Goal: Navigation & Orientation: Find specific page/section

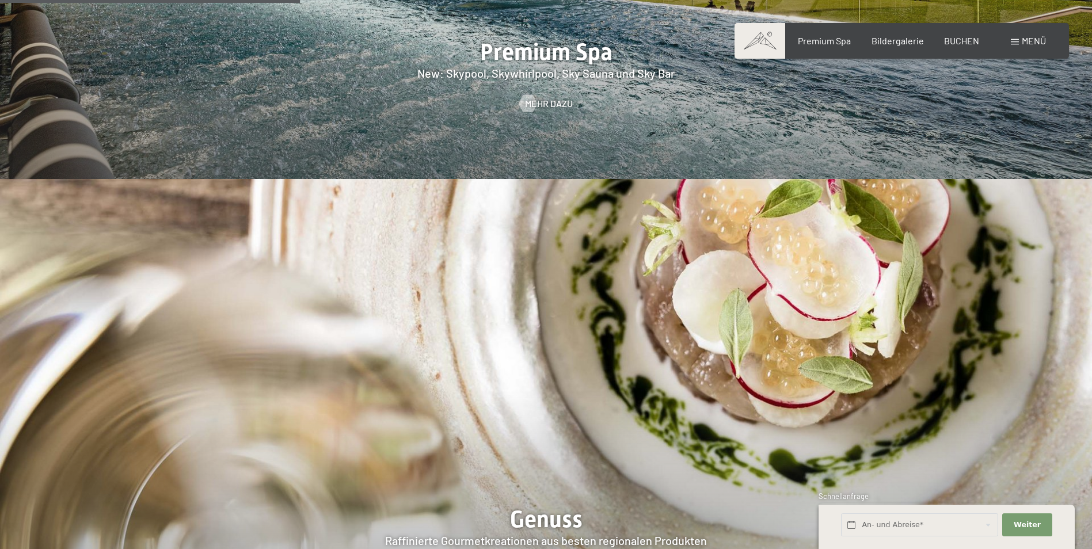
scroll to position [1900, 0]
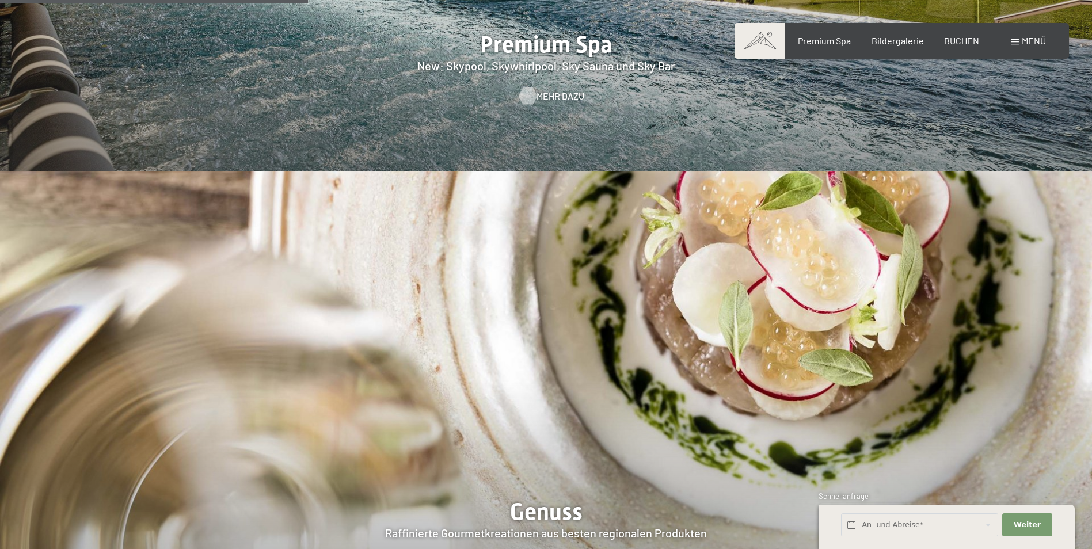
click at [547, 90] on span "Mehr dazu" at bounding box center [560, 96] width 48 height 13
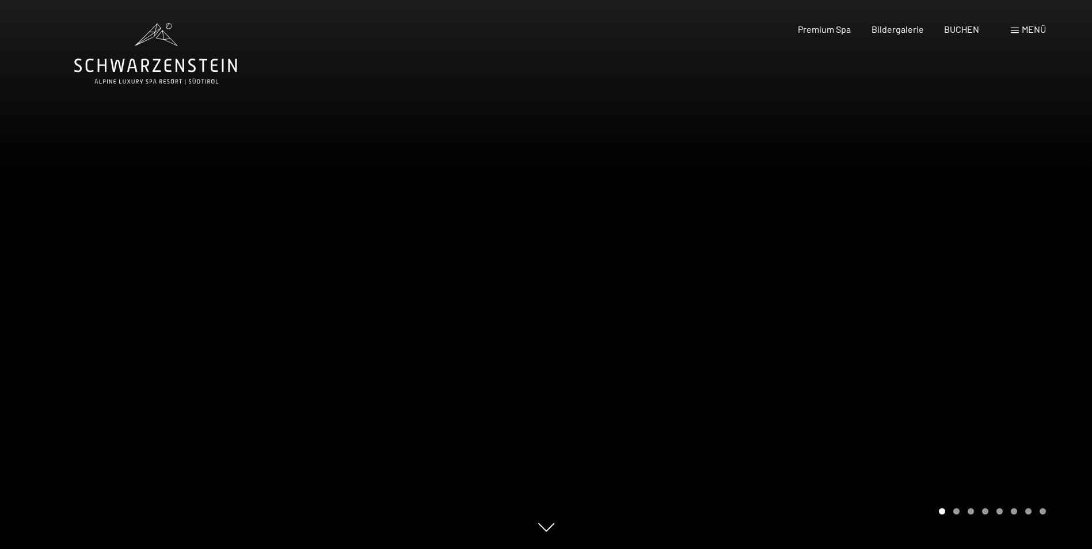
click at [955, 511] on div "Carousel Page 2" at bounding box center [956, 511] width 6 height 6
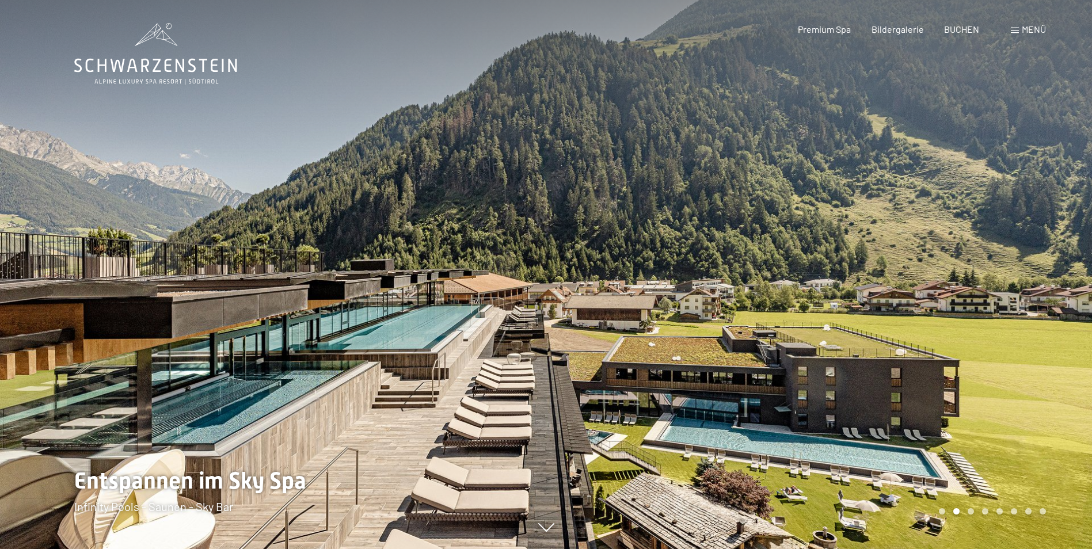
click at [972, 512] on div "Carousel Page 3" at bounding box center [971, 511] width 6 height 6
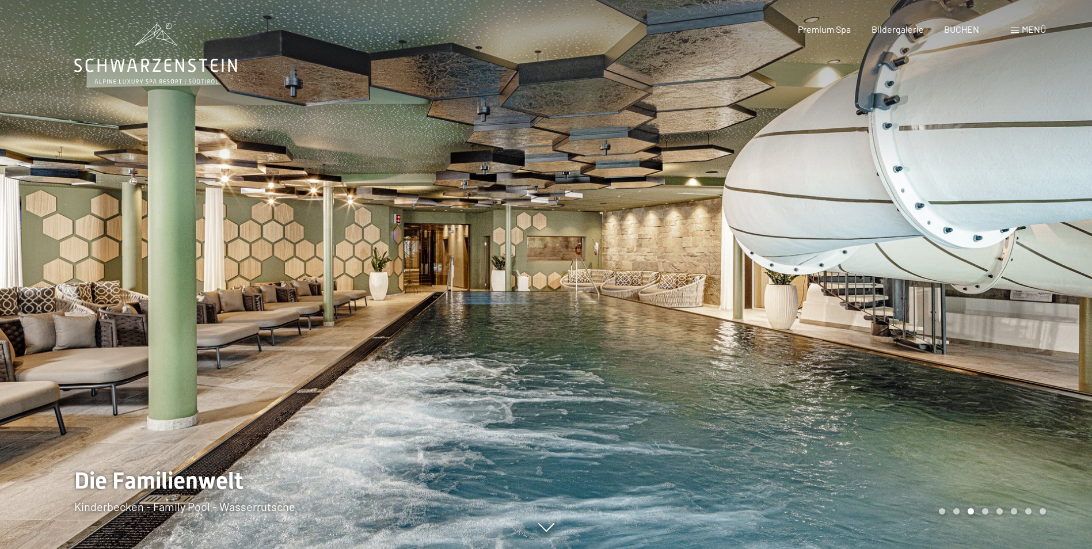
click at [956, 512] on div "Carousel Page 2" at bounding box center [956, 511] width 6 height 6
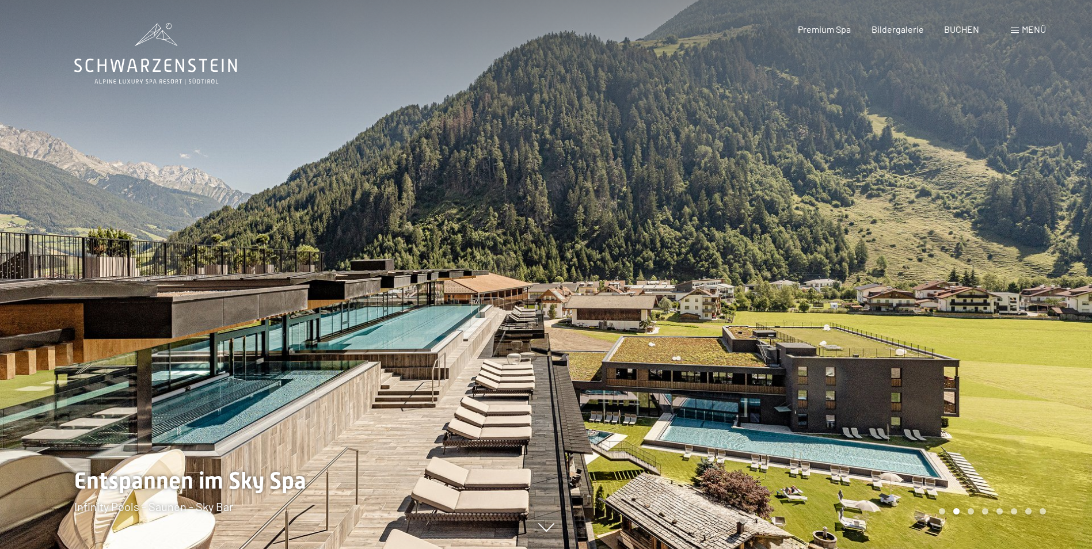
click at [972, 511] on div "Carousel Page 3" at bounding box center [971, 511] width 6 height 6
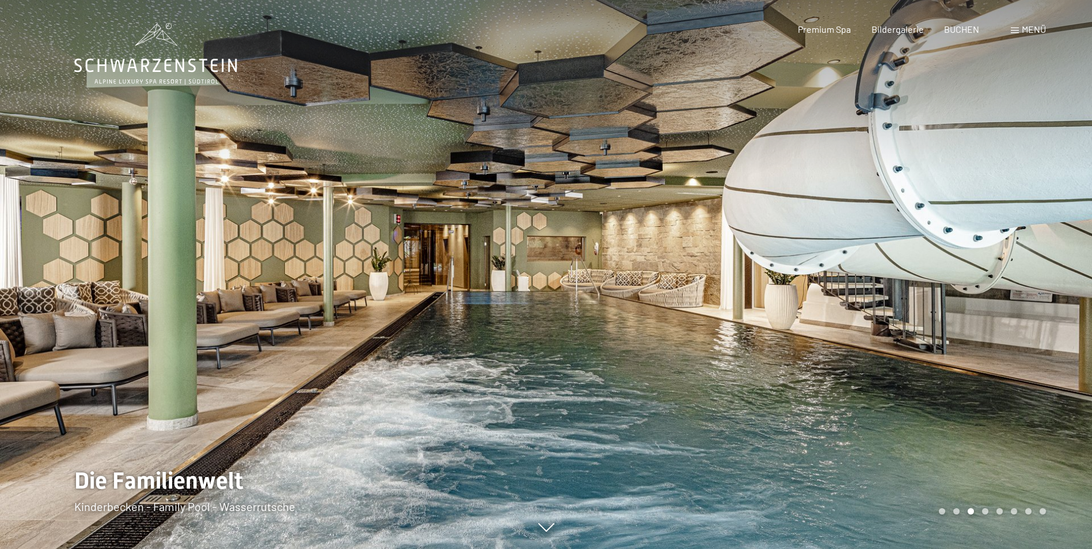
click at [986, 511] on div "Carousel Page 4" at bounding box center [985, 511] width 6 height 6
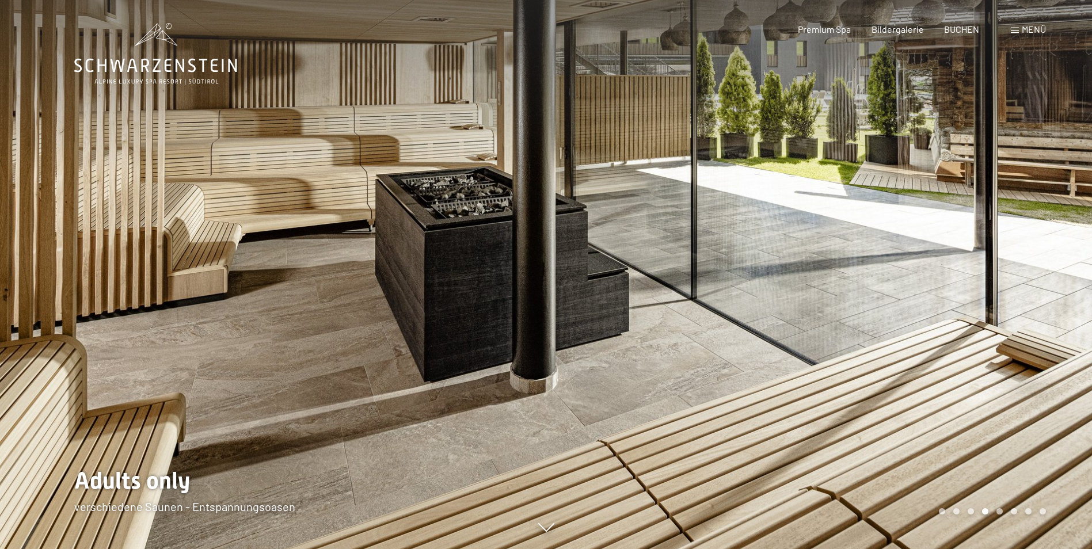
click at [968, 511] on div "Carousel Page 3" at bounding box center [971, 511] width 6 height 6
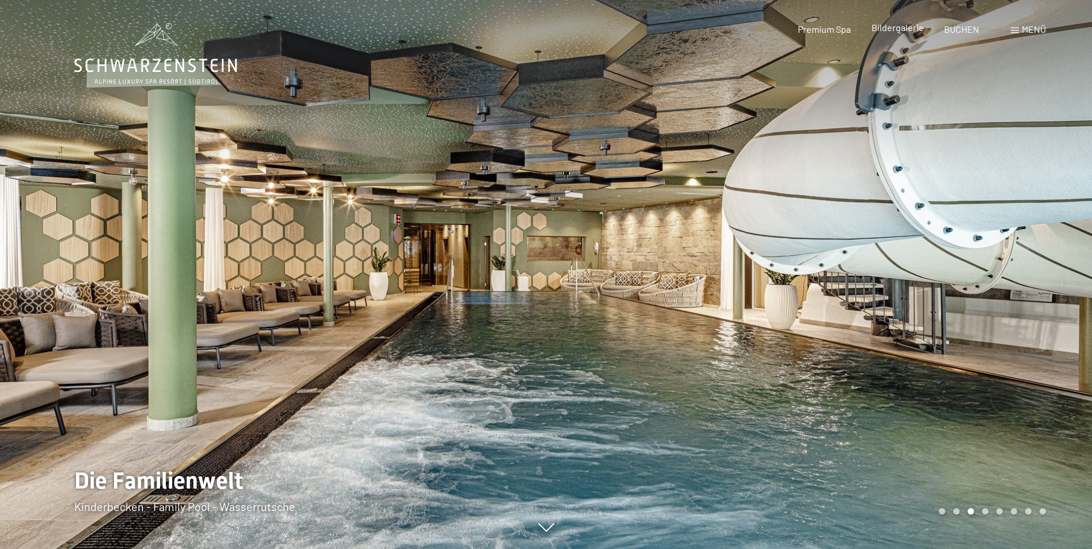
click at [892, 31] on span "Bildergalerie" at bounding box center [897, 27] width 52 height 11
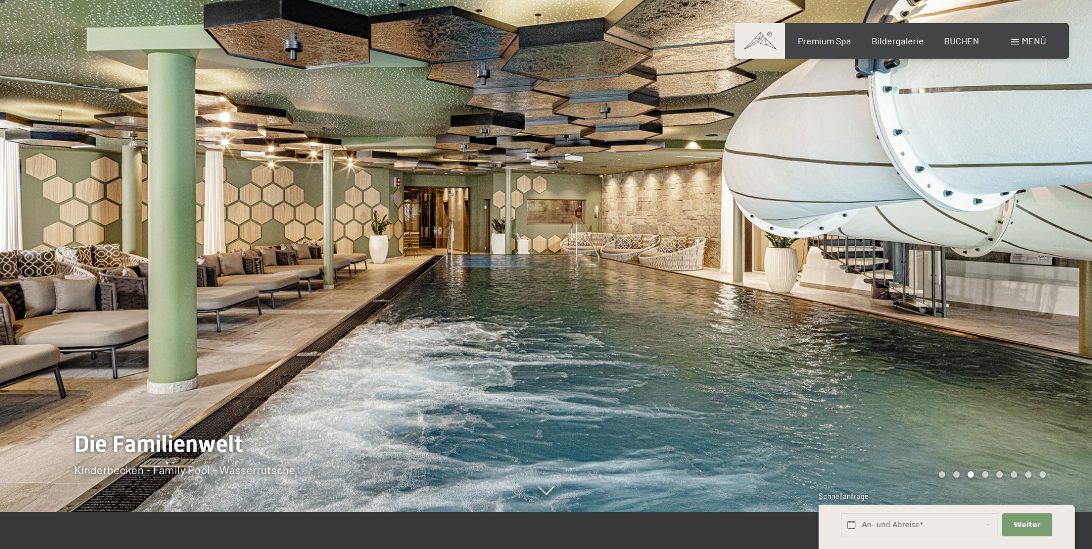
scroll to position [58, 0]
